Goal: Task Accomplishment & Management: Complete application form

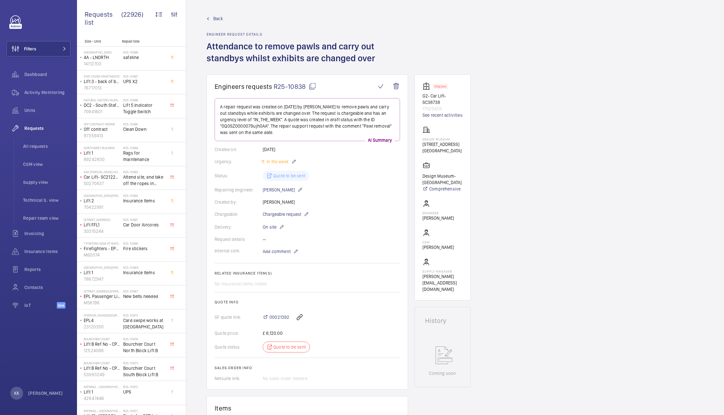
click at [293, 86] on span "R25-10838" at bounding box center [295, 86] width 43 height 8
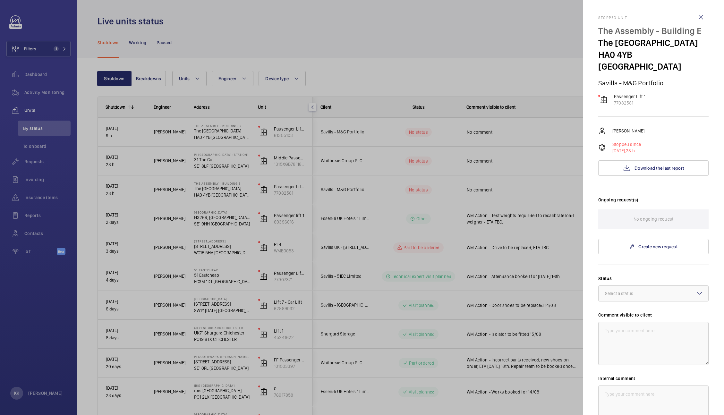
click at [247, 33] on div at bounding box center [362, 207] width 724 height 415
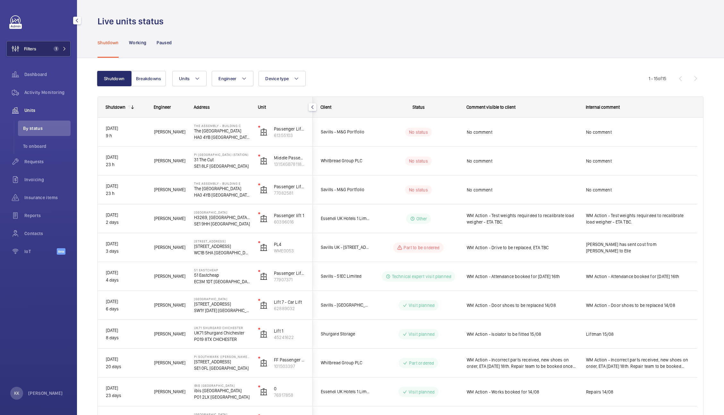
click at [49, 53] on button "Filters 1" at bounding box center [38, 48] width 64 height 15
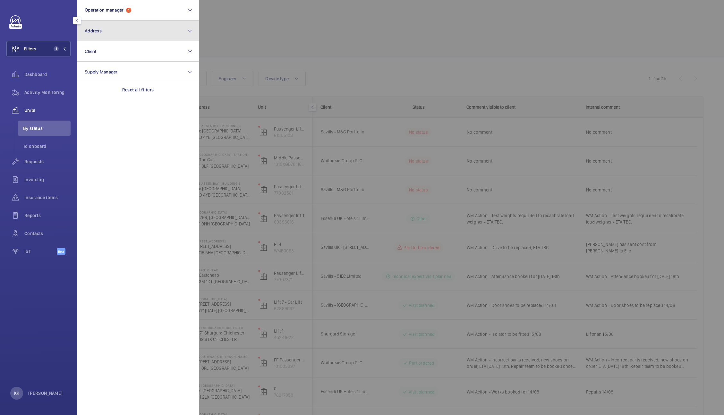
click at [95, 26] on button "Address" at bounding box center [138, 31] width 122 height 21
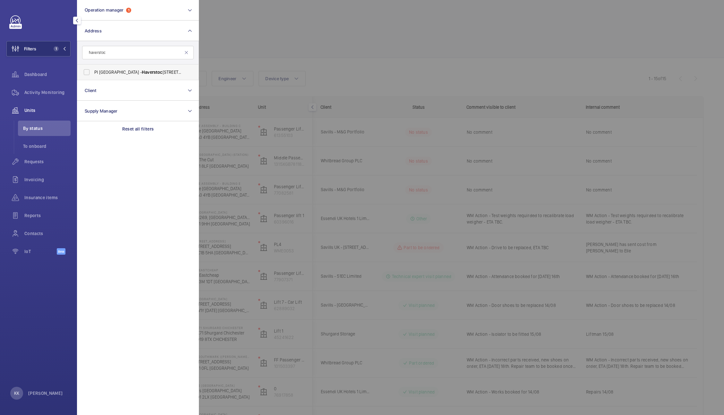
type input "haverstoc"
click at [158, 72] on span "Haverstoc" at bounding box center [152, 72] width 21 height 5
click at [93, 72] on input "PI [GEOGRAPHIC_DATA] - [STREET_ADDRESS]" at bounding box center [86, 72] width 13 height 13
checkbox input "true"
click at [288, 91] on div at bounding box center [561, 207] width 724 height 415
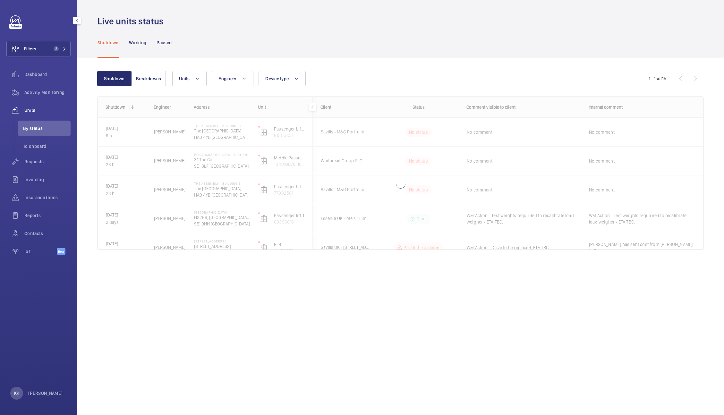
click at [332, 89] on wm-front-shared-table-view-engine "Shutdown Breakdowns Units Engineer Device type More filters Reset all filters 1…" at bounding box center [400, 168] width 606 height 194
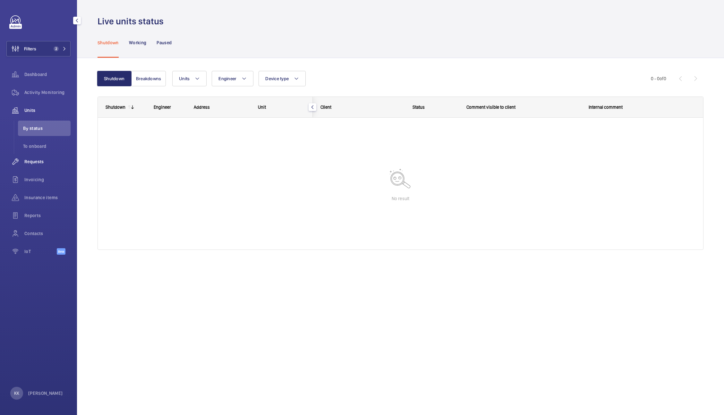
click at [31, 165] on div "Requests" at bounding box center [38, 161] width 64 height 15
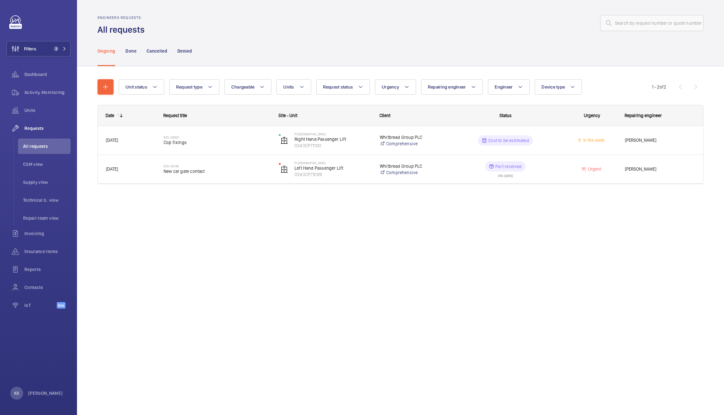
click at [265, 28] on div at bounding box center [425, 22] width 555 height 15
click at [261, 262] on div "Engineers requests All requests Ongoing Done Cancelled Denied Unit status Reque…" at bounding box center [400, 207] width 647 height 415
click at [340, 40] on div "Ongoing Done Cancelled Denied" at bounding box center [400, 51] width 606 height 30
click at [268, 233] on div "Engineers requests All requests Ongoing Done Cancelled Denied Unit status Reque…" at bounding box center [400, 207] width 647 height 415
click at [301, 263] on div "Engineers requests All requests Ongoing Done Cancelled Denied Unit status Reque…" at bounding box center [400, 207] width 647 height 415
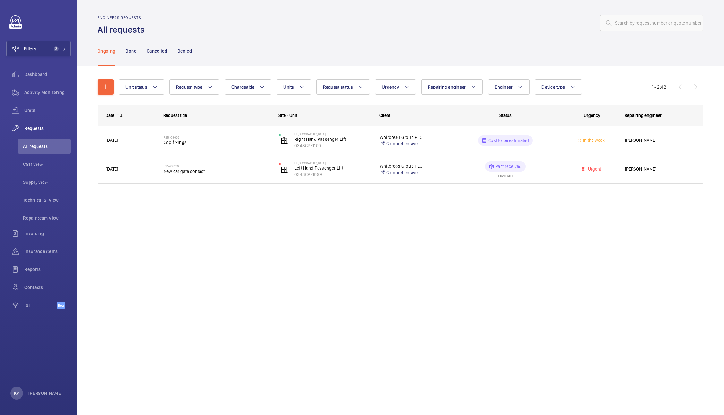
click at [254, 241] on div "Engineers requests All requests Ongoing Done Cancelled Denied Unit status Reque…" at bounding box center [400, 207] width 647 height 415
click at [240, 209] on div "Unit status Request type Chargeable Units Request status Urgency Repairing engi…" at bounding box center [400, 140] width 647 height 148
click at [111, 87] on button "button" at bounding box center [105, 86] width 16 height 15
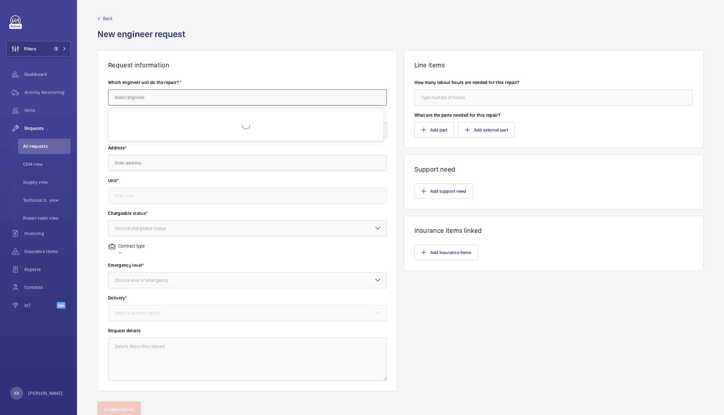
click at [170, 91] on input "text" at bounding box center [247, 97] width 279 height 16
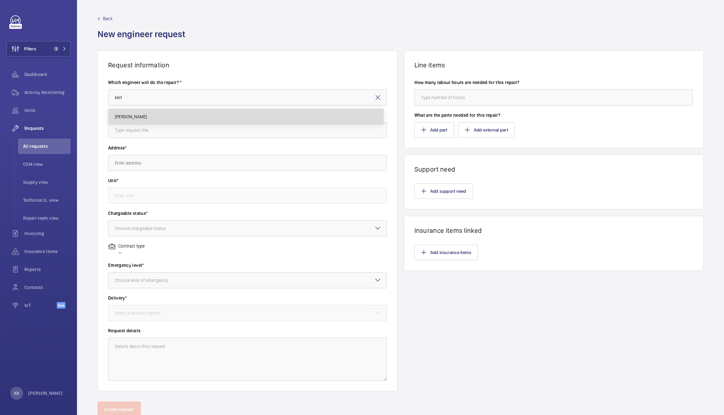
click at [143, 118] on mat-option "[PERSON_NAME]" at bounding box center [245, 116] width 275 height 15
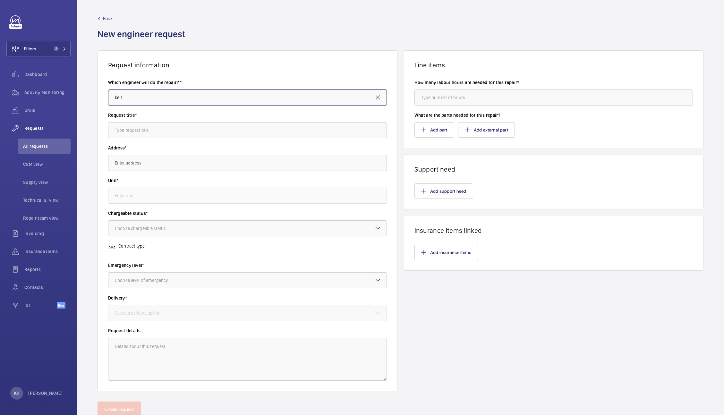
type input "[PERSON_NAME]"
click at [156, 128] on input "text" at bounding box center [247, 130] width 279 height 16
type input "Cleandowns"
click at [134, 162] on input "text" at bounding box center [247, 163] width 279 height 16
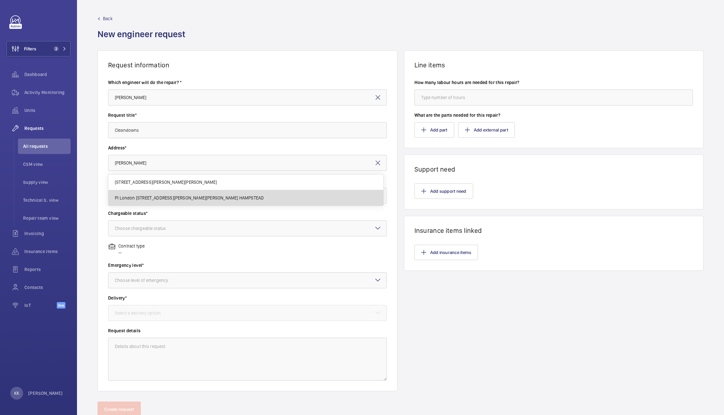
click at [146, 203] on mat-option "PI London [STREET_ADDRESS][PERSON_NAME][PERSON_NAME] HAMPSTEAD" at bounding box center [245, 197] width 275 height 15
type input "PI London [STREET_ADDRESS][PERSON_NAME][PERSON_NAME] HAMPSTEAD"
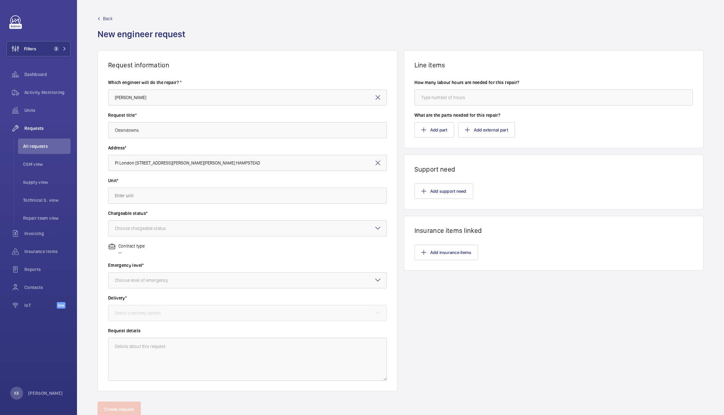
click at [376, 162] on mat-icon at bounding box center [378, 163] width 8 height 8
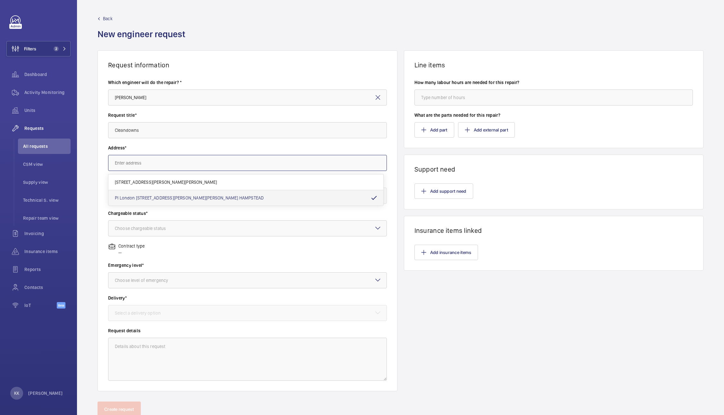
click at [335, 159] on input "text" at bounding box center [247, 163] width 279 height 16
click at [180, 199] on span "PI London [STREET_ADDRESS][PERSON_NAME][PERSON_NAME] HAMPSTEAD" at bounding box center [189, 198] width 149 height 6
type input "PI London [STREET_ADDRESS][PERSON_NAME][PERSON_NAME] HAMPSTEAD"
click at [158, 197] on input "text" at bounding box center [247, 196] width 279 height 16
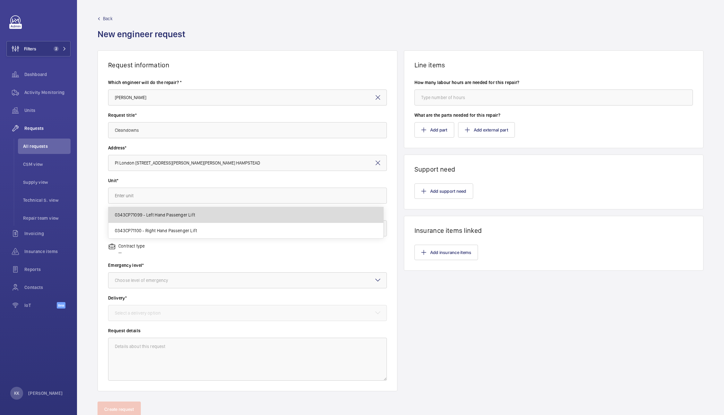
click at [173, 207] on mat-option "0343CP71099 - Left Hand Passenger Lift" at bounding box center [245, 215] width 275 height 16
type input "0343CP71099 - Left Hand Passenger Lift"
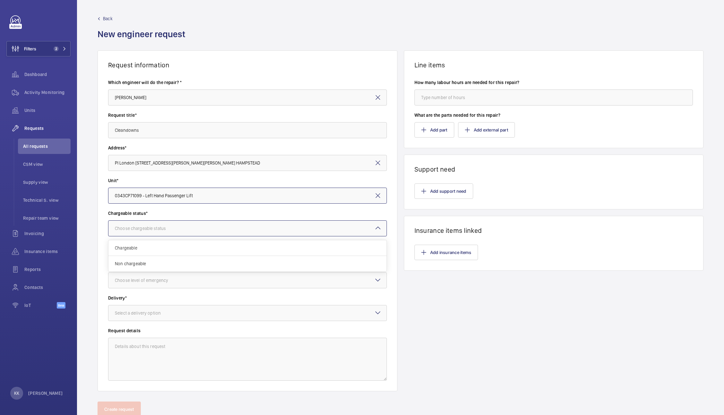
click at [181, 228] on div "Choose chargeable status" at bounding box center [148, 228] width 67 height 6
click at [174, 247] on span "Chargeable" at bounding box center [247, 248] width 265 height 6
click at [147, 274] on div at bounding box center [247, 280] width 278 height 15
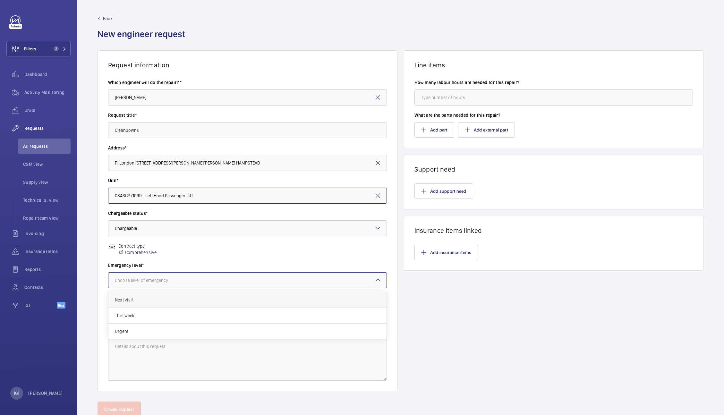
click at [139, 304] on div "Next visit" at bounding box center [247, 300] width 278 height 16
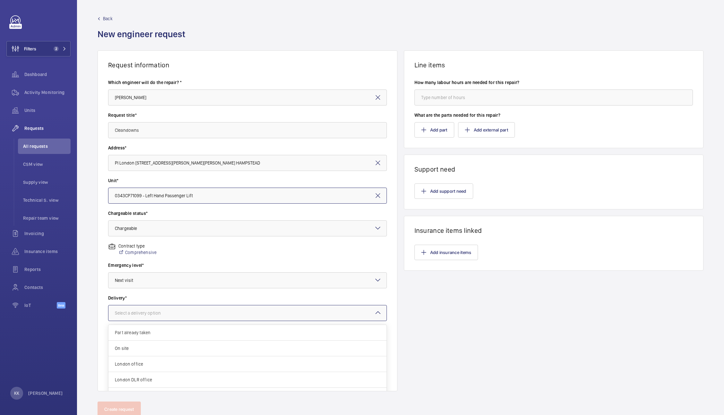
click at [152, 315] on div "Select a delivery option" at bounding box center [146, 313] width 62 height 6
click at [154, 349] on span "On site" at bounding box center [247, 348] width 265 height 6
click at [436, 190] on button "Add support need" at bounding box center [443, 190] width 59 height 15
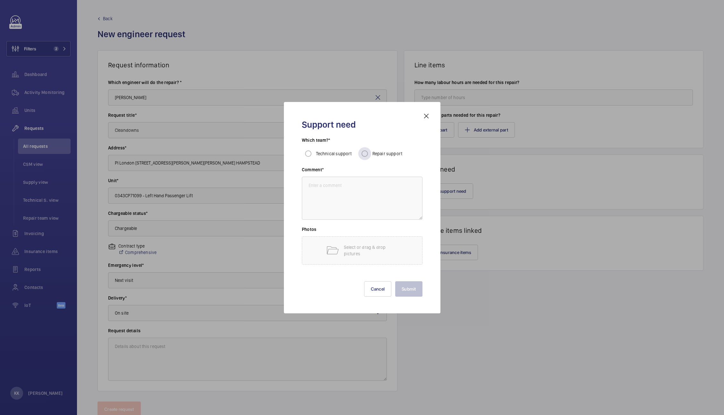
click at [390, 157] on div "Repair support" at bounding box center [380, 153] width 44 height 13
click at [362, 156] on input "Repair support" at bounding box center [364, 153] width 13 height 13
radio input "true"
click at [337, 208] on textarea at bounding box center [362, 198] width 121 height 43
type textarea "Cleandowns"
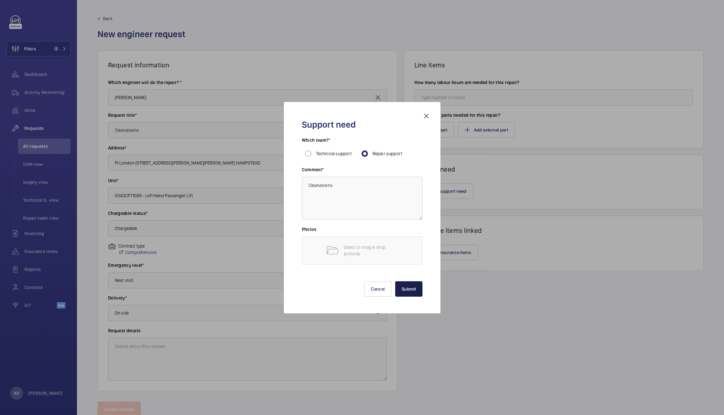
click at [411, 287] on button "Submit" at bounding box center [408, 288] width 27 height 15
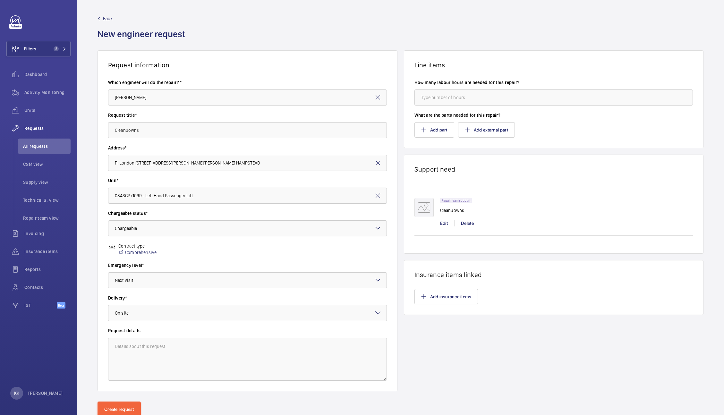
scroll to position [22, 0]
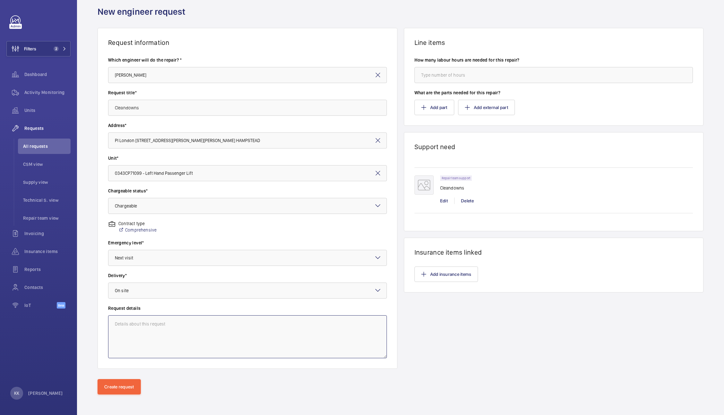
click at [146, 342] on textarea at bounding box center [247, 336] width 279 height 43
click at [106, 384] on button "Create request" at bounding box center [118, 386] width 43 height 15
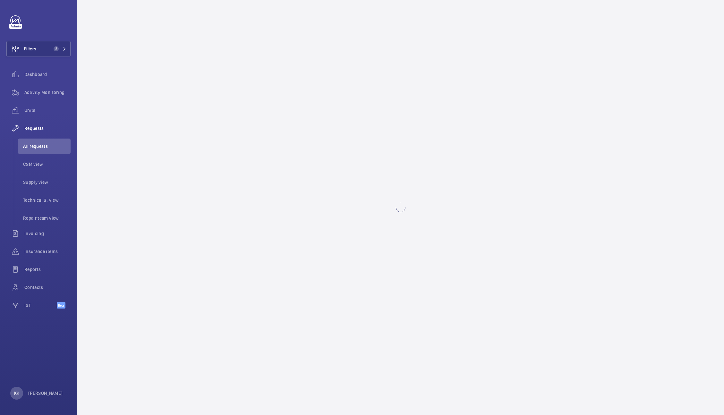
scroll to position [0, 0]
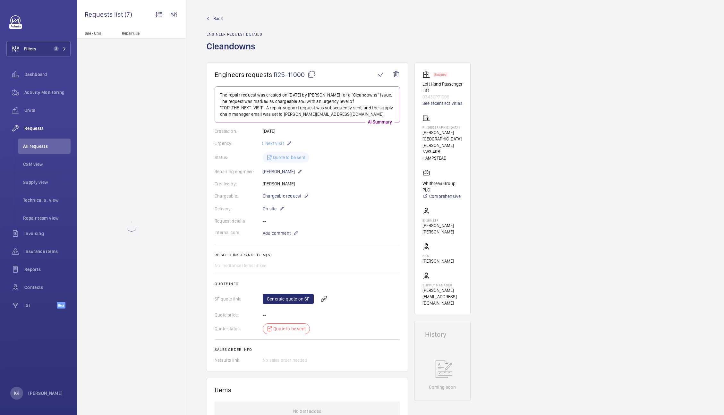
click at [553, 192] on div "Engineers requests R25-11000 The repair request was created on [DATE] by [PERSO…" at bounding box center [455, 387] width 538 height 648
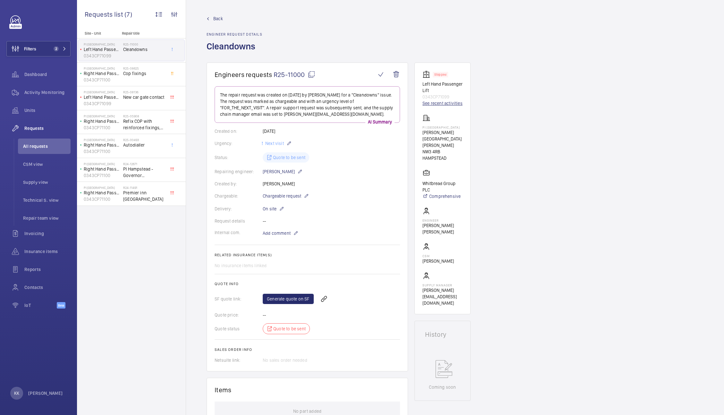
click at [434, 102] on link "See recent activities" at bounding box center [442, 103] width 40 height 6
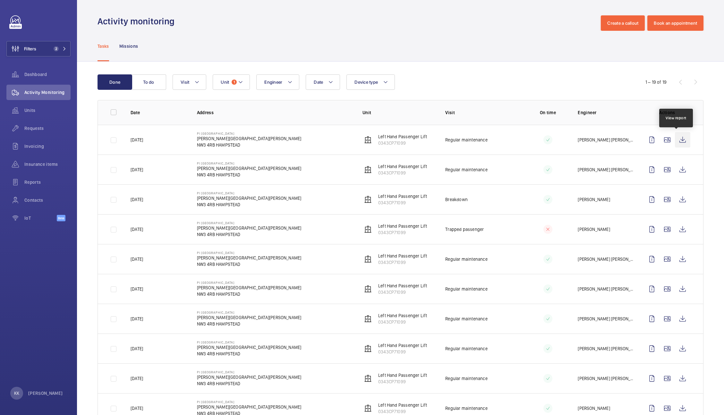
click at [676, 140] on wm-front-icon-button at bounding box center [682, 139] width 15 height 15
click at [224, 30] on div "Activity monitoring Create a callout Book an appointment" at bounding box center [400, 22] width 606 height 15
click at [34, 132] on div "Requests" at bounding box center [38, 128] width 64 height 15
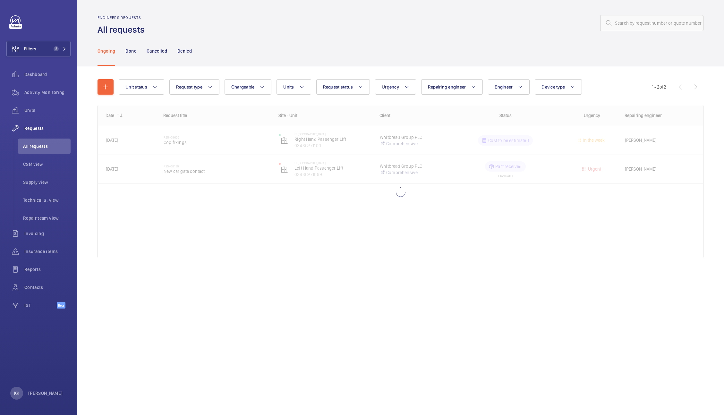
click at [245, 57] on div "Ongoing Done Cancelled Denied" at bounding box center [400, 51] width 606 height 30
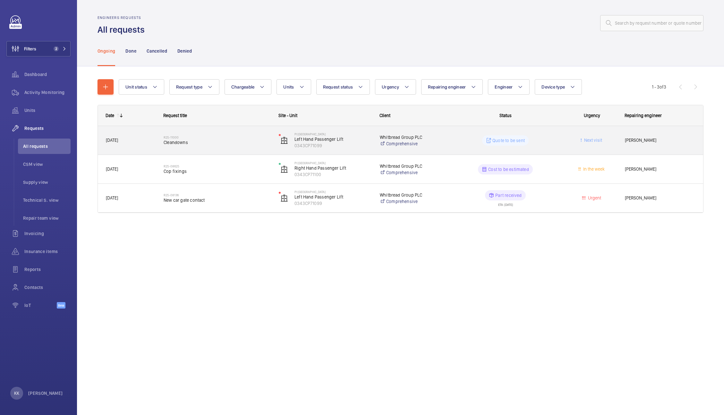
click at [202, 146] on div "R25-11000 Cleandowns" at bounding box center [217, 140] width 107 height 19
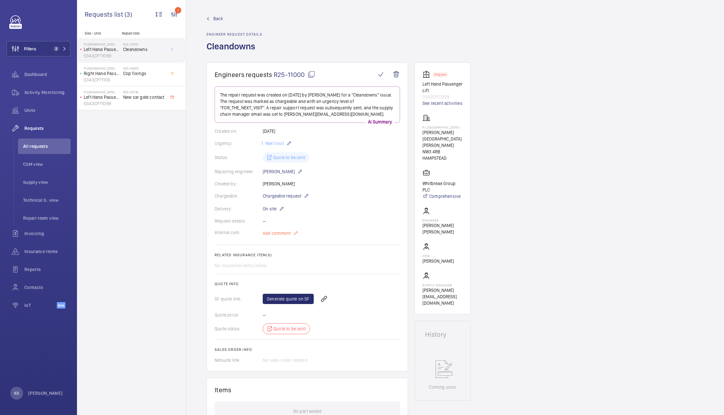
click at [288, 235] on span "Add comment" at bounding box center [277, 233] width 28 height 6
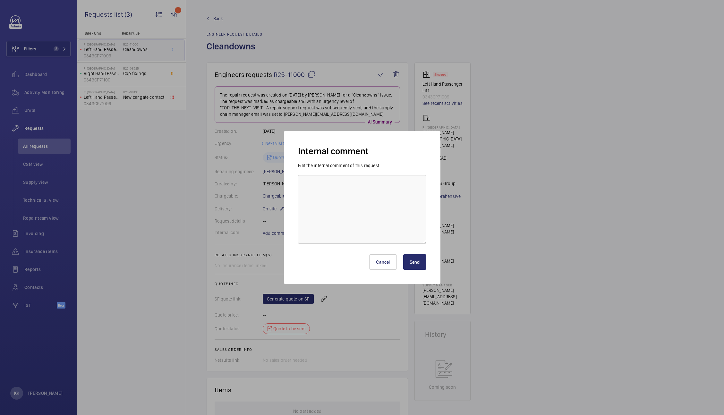
click at [387, 171] on div "Edit the internal comment of this request" at bounding box center [362, 202] width 128 height 81
click at [379, 201] on textarea at bounding box center [362, 209] width 128 height 69
type textarea "Both lifts require cleandowns - bird droppings"
click at [410, 257] on button "Send" at bounding box center [414, 261] width 23 height 15
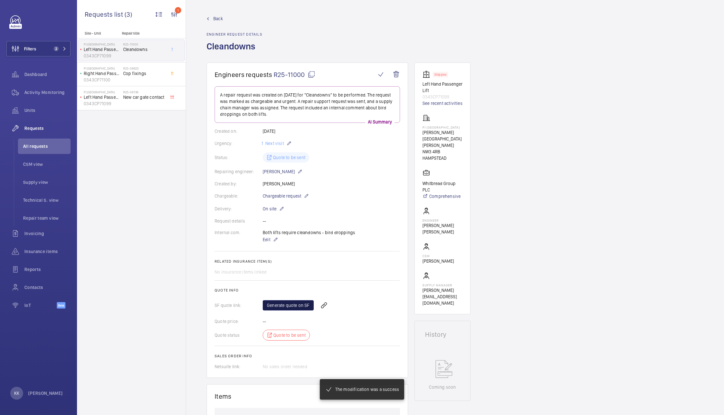
click at [289, 306] on link "Generate quote on SF" at bounding box center [288, 305] width 51 height 10
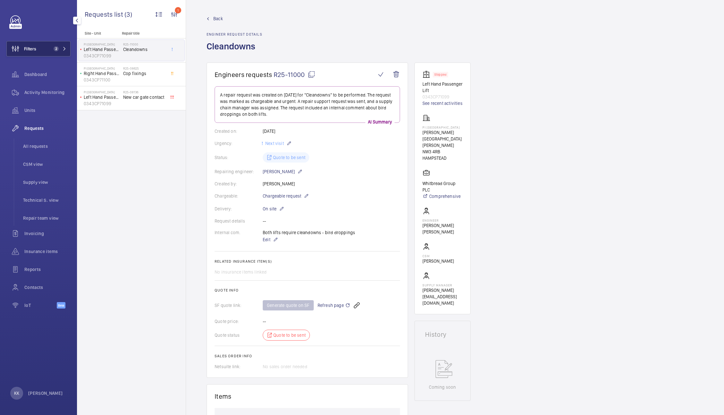
click at [61, 46] on span "2" at bounding box center [58, 48] width 15 height 5
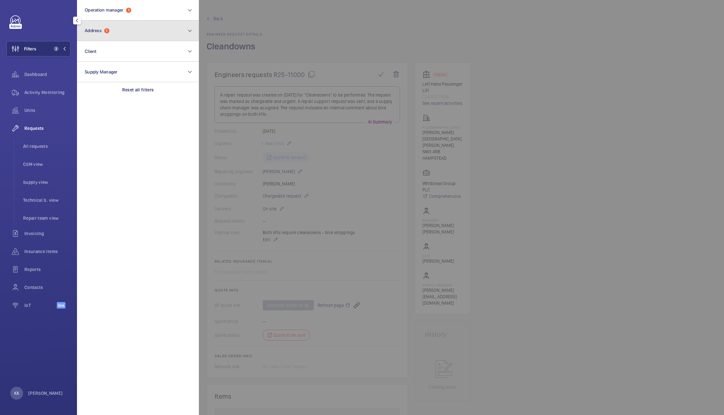
click at [147, 38] on button "Address 1" at bounding box center [138, 31] width 122 height 21
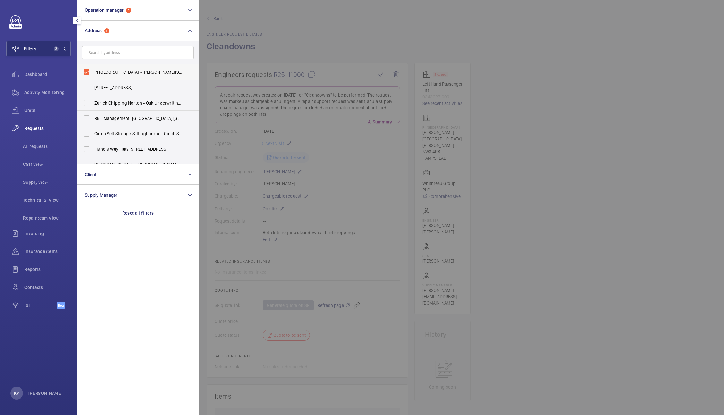
click at [117, 68] on label "PI [GEOGRAPHIC_DATA] - [PERSON_NAME][STREET_ADDRESS][PERSON_NAME]" at bounding box center [133, 71] width 112 height 15
click at [93, 68] on input "PI [GEOGRAPHIC_DATA] - [PERSON_NAME][STREET_ADDRESS][PERSON_NAME]" at bounding box center [86, 72] width 13 height 13
checkbox input "false"
click at [37, 112] on span "Units" at bounding box center [47, 110] width 46 height 6
